Goal: Task Accomplishment & Management: Manage account settings

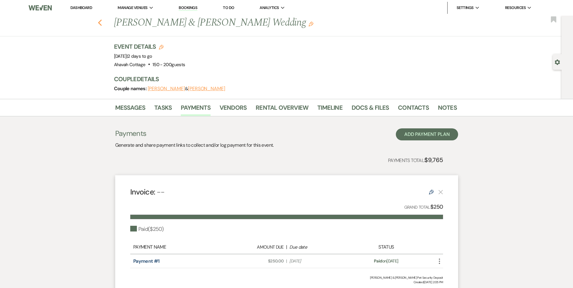
click at [100, 22] on icon "Previous" at bounding box center [100, 22] width 5 height 7
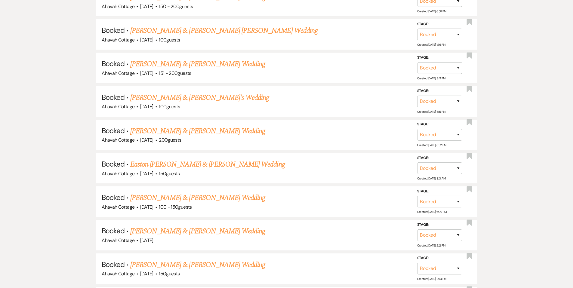
scroll to position [368, 0]
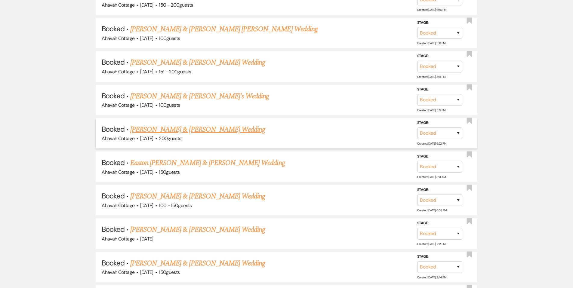
click at [171, 131] on link "[PERSON_NAME] & [PERSON_NAME] Wedding" at bounding box center [197, 129] width 135 height 11
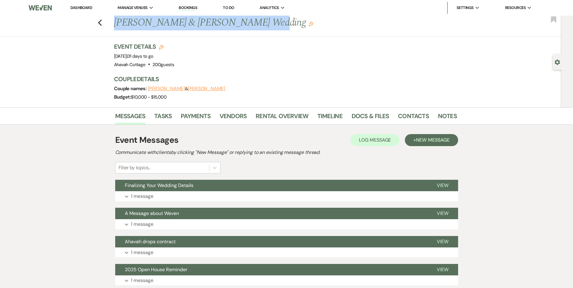
drag, startPoint x: 116, startPoint y: 21, endPoint x: 235, endPoint y: 24, distance: 118.6
click at [251, 23] on h1 "[PERSON_NAME] & [PERSON_NAME] Wedding Edit" at bounding box center [249, 23] width 270 height 14
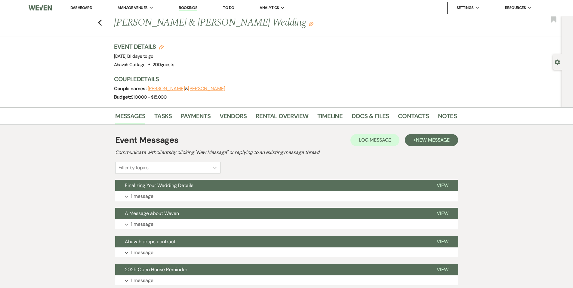
drag, startPoint x: 93, startPoint y: 28, endPoint x: 93, endPoint y: 23, distance: 4.5
click at [93, 28] on div "Previous [PERSON_NAME] & [PERSON_NAME] Wedding Edit Bookmark" at bounding box center [279, 26] width 565 height 21
click at [101, 22] on use "button" at bounding box center [100, 23] width 4 height 7
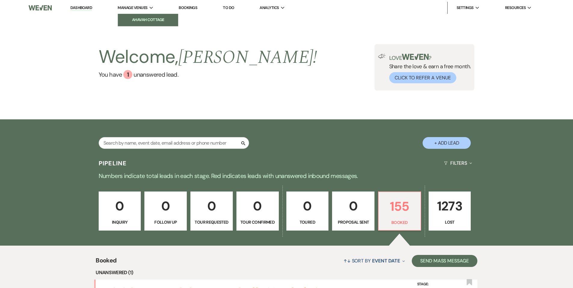
click at [134, 17] on li "Ahavah Cottage" at bounding box center [148, 20] width 54 height 6
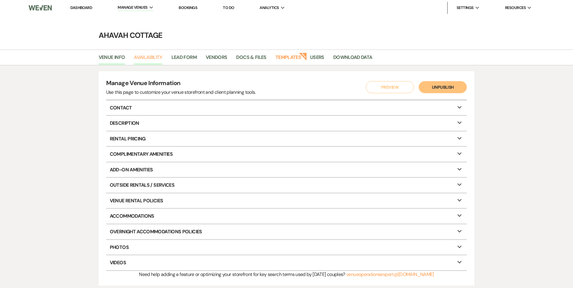
click at [154, 58] on link "Availability" at bounding box center [148, 59] width 28 height 11
select select "3"
select select "2026"
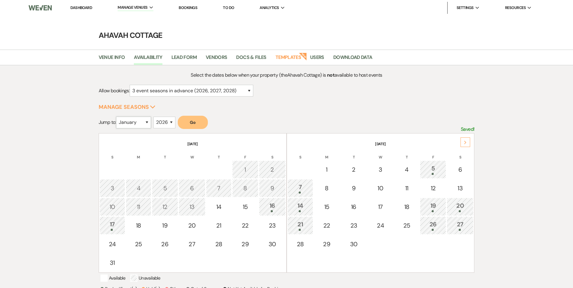
click at [147, 122] on select "January February March April May June July August September October November De…" at bounding box center [133, 123] width 35 height 12
select select "9"
click at [190, 124] on button "Go" at bounding box center [193, 122] width 30 height 13
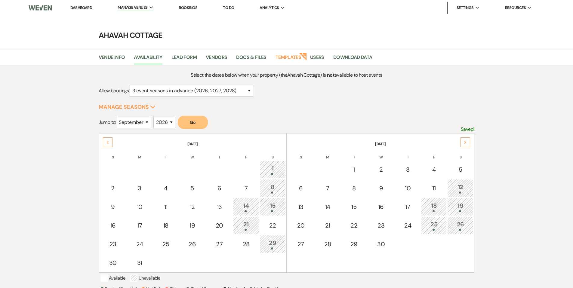
click at [85, 8] on link "Dashboard" at bounding box center [81, 7] width 22 height 5
